Goal: Entertainment & Leisure: Consume media (video, audio)

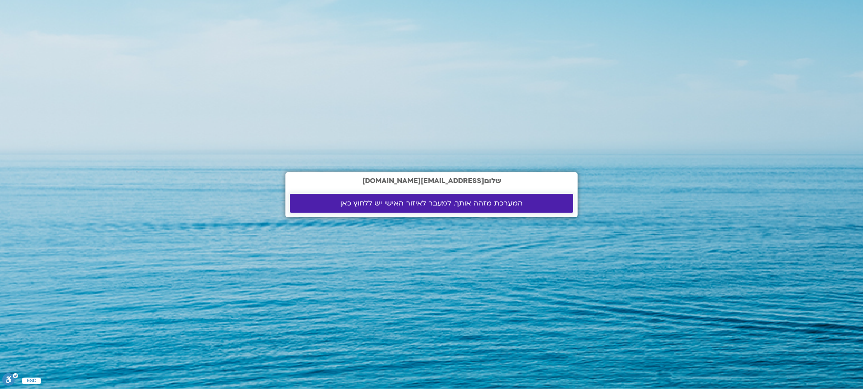
click at [403, 205] on span "המערכת מזהה אותך. למעבר לאיזור האישי יש ללחוץ כאן" at bounding box center [431, 203] width 182 height 8
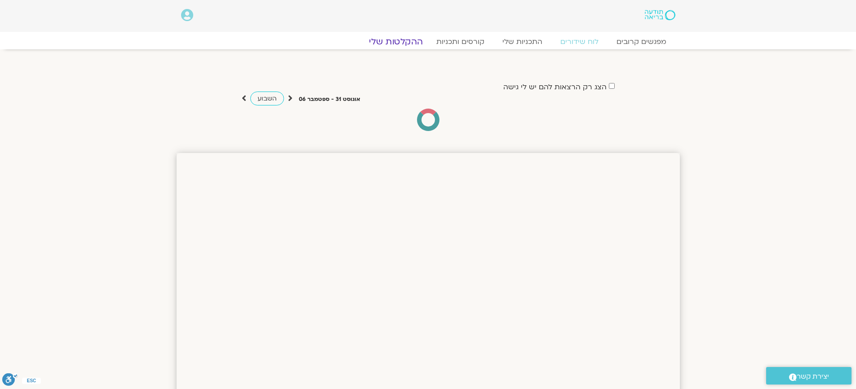
click at [403, 41] on link "ההקלטות שלי" at bounding box center [395, 41] width 75 height 11
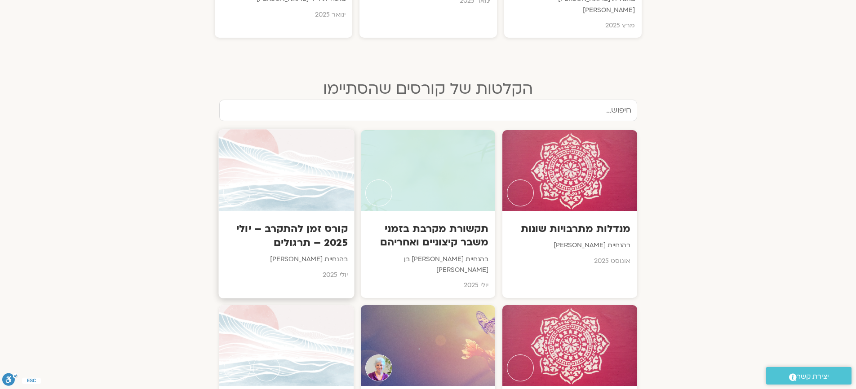
scroll to position [629, 0]
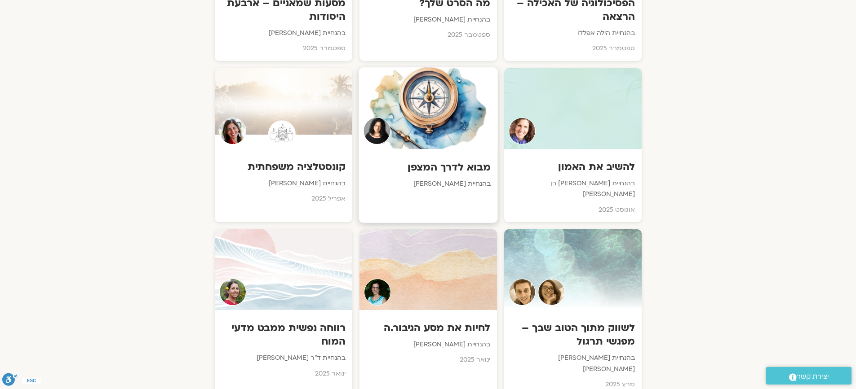
click at [379, 119] on img at bounding box center [376, 130] width 27 height 27
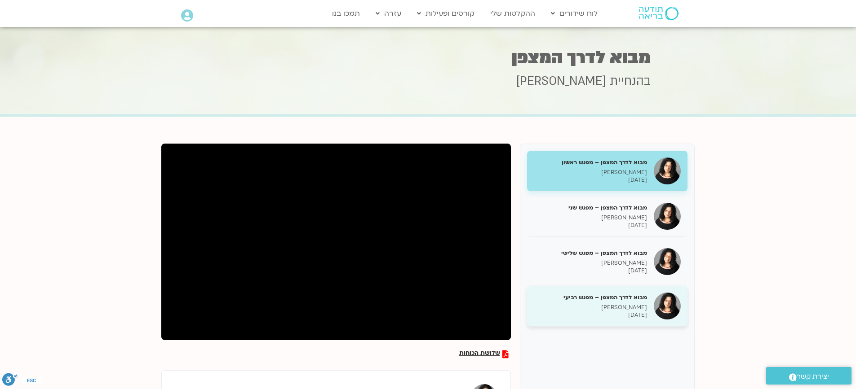
click at [629, 299] on h5 "מבוא לדרך המצפן – מפגש רביעי" at bounding box center [590, 298] width 113 height 8
